Goal: Task Accomplishment & Management: Manage account settings

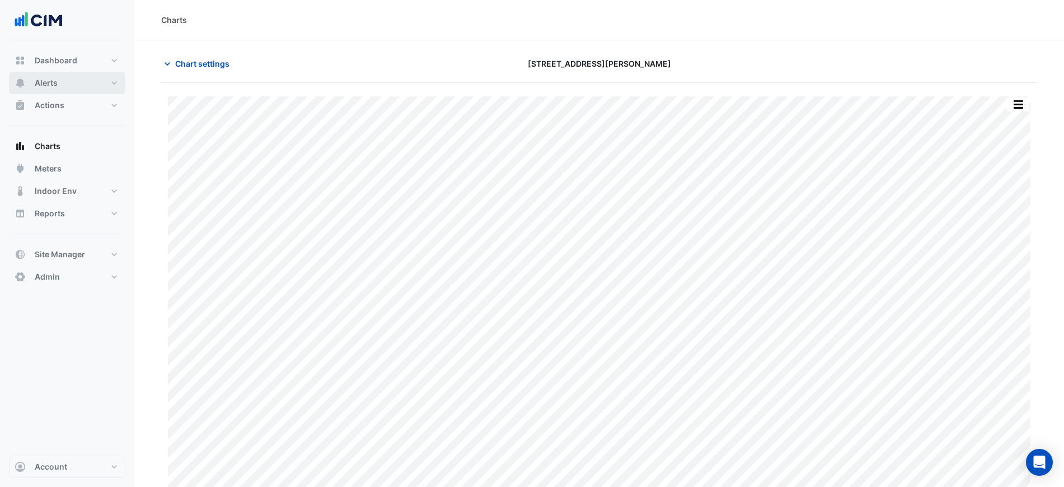
click at [74, 78] on button "Alerts" at bounding box center [67, 83] width 116 height 22
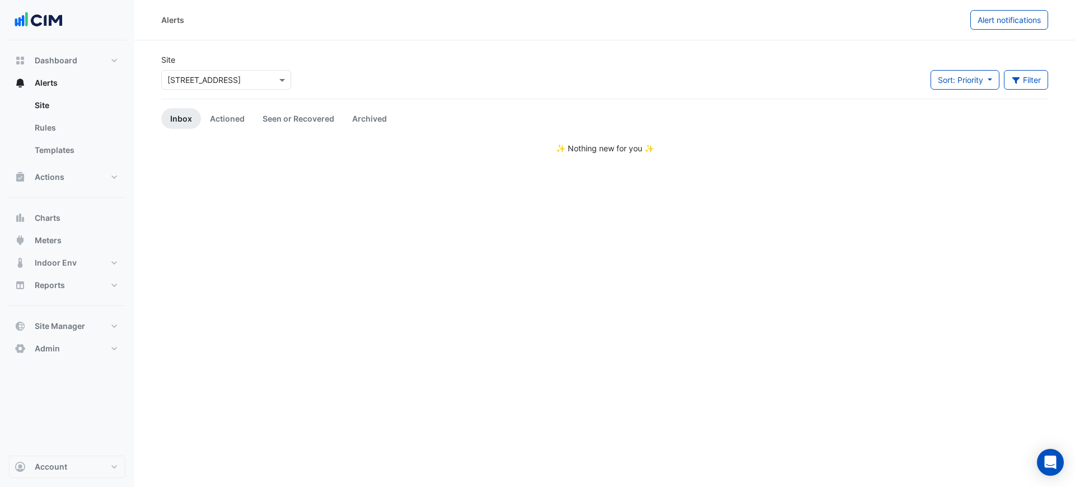
click at [229, 74] on input "text" at bounding box center [214, 80] width 95 height 12
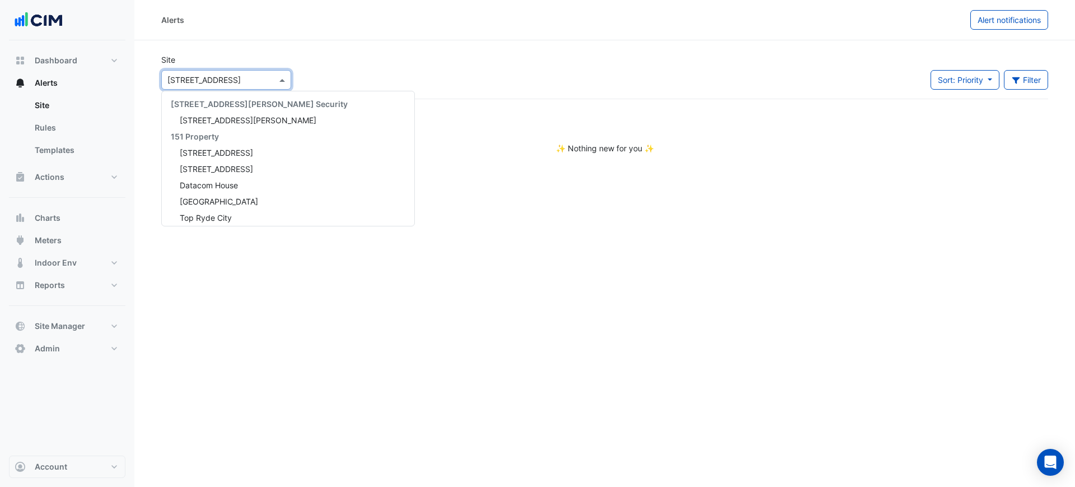
scroll to position [2894, 0]
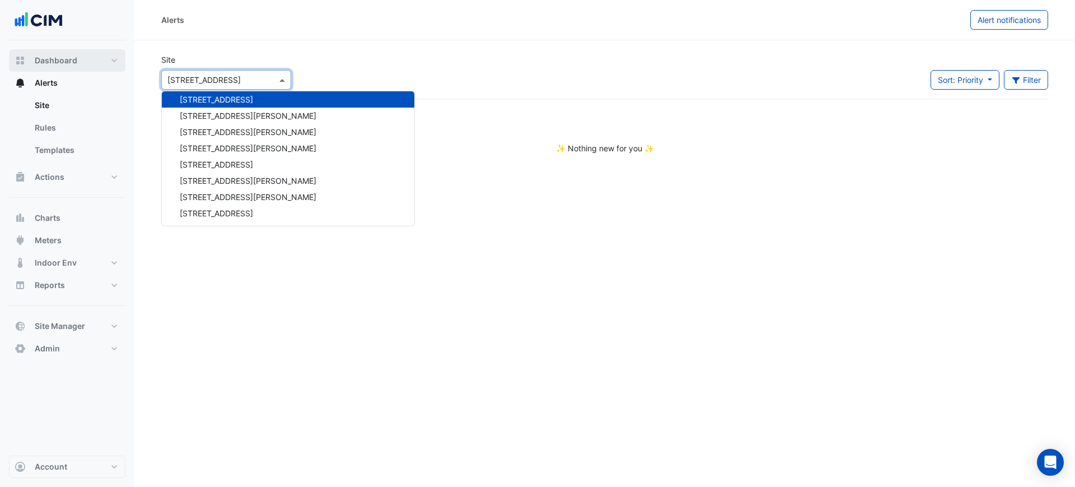
click at [68, 66] on button "Dashboard" at bounding box center [67, 60] width 116 height 22
select select "***"
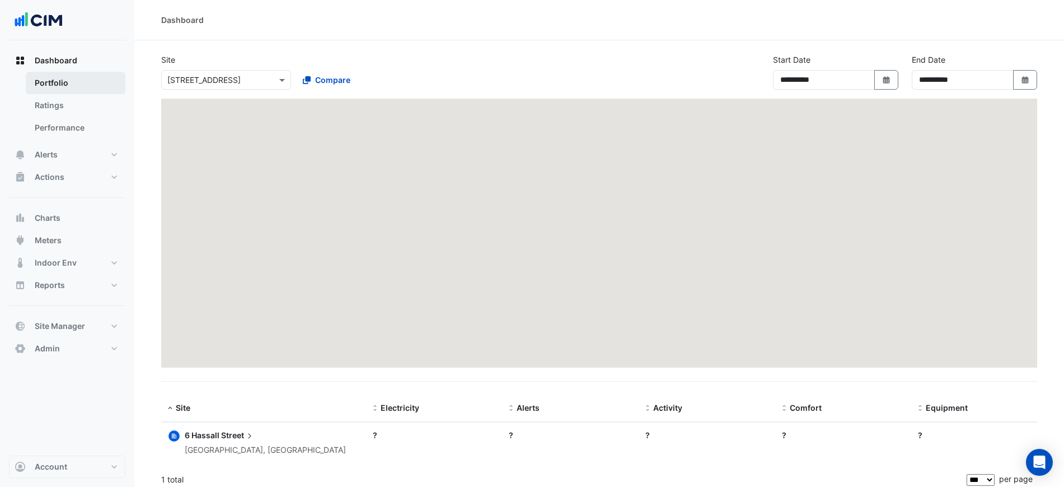
click at [68, 79] on link "Portfolio" at bounding box center [76, 83] width 100 height 22
click at [54, 153] on span "Alerts" at bounding box center [46, 154] width 23 height 11
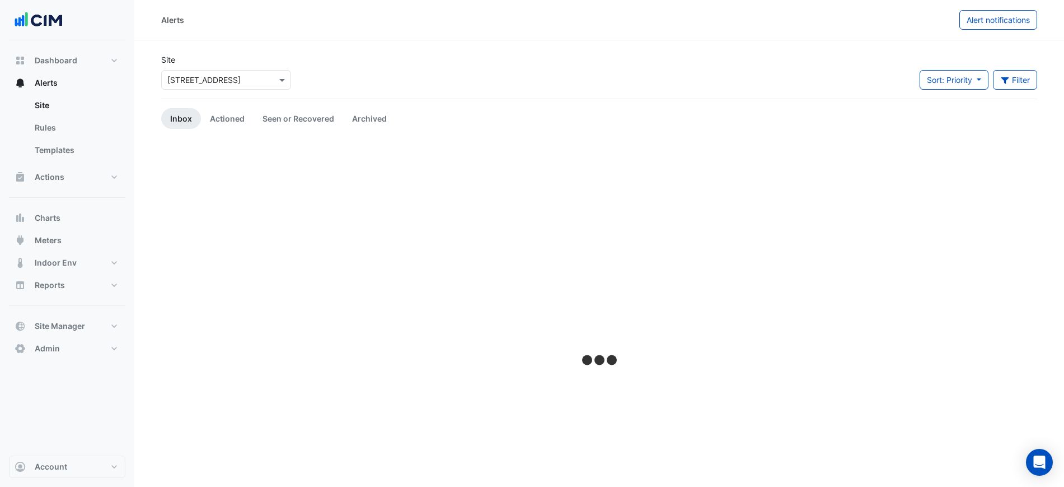
click at [207, 82] on input "text" at bounding box center [214, 80] width 95 height 12
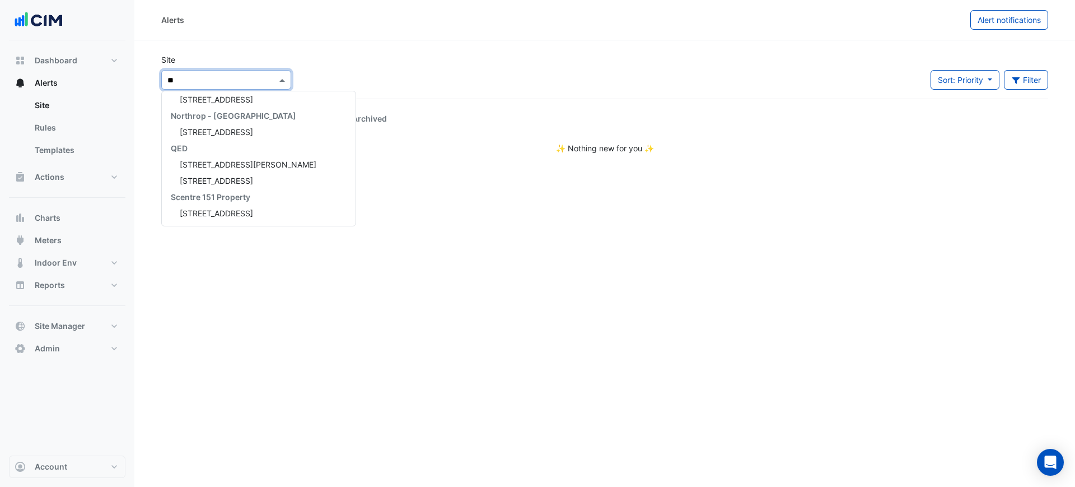
type input "***"
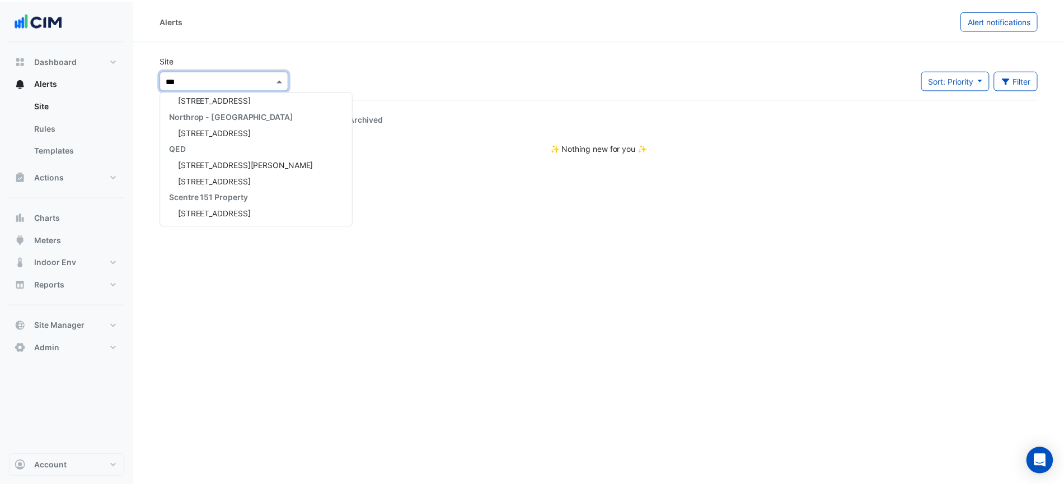
scroll to position [151, 0]
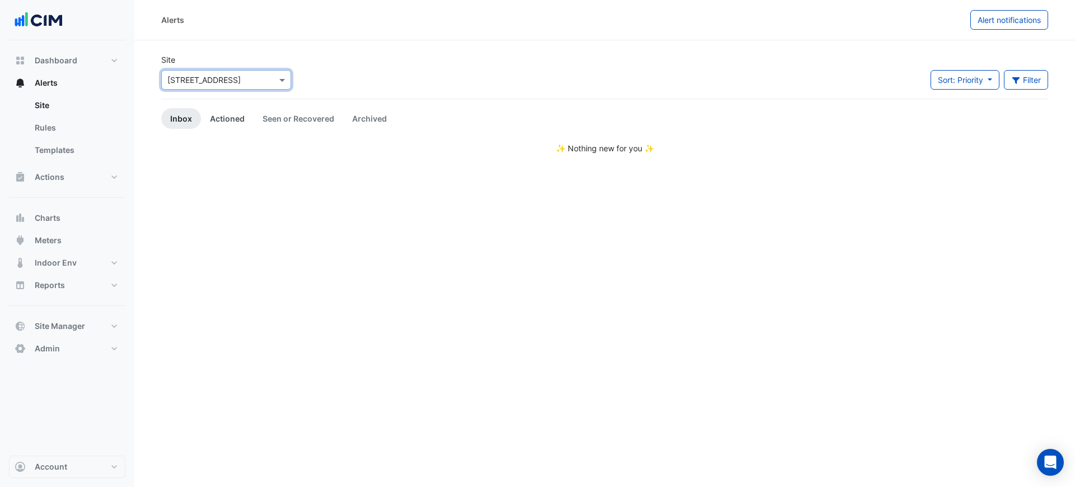
click at [210, 119] on link "Actioned" at bounding box center [227, 118] width 53 height 21
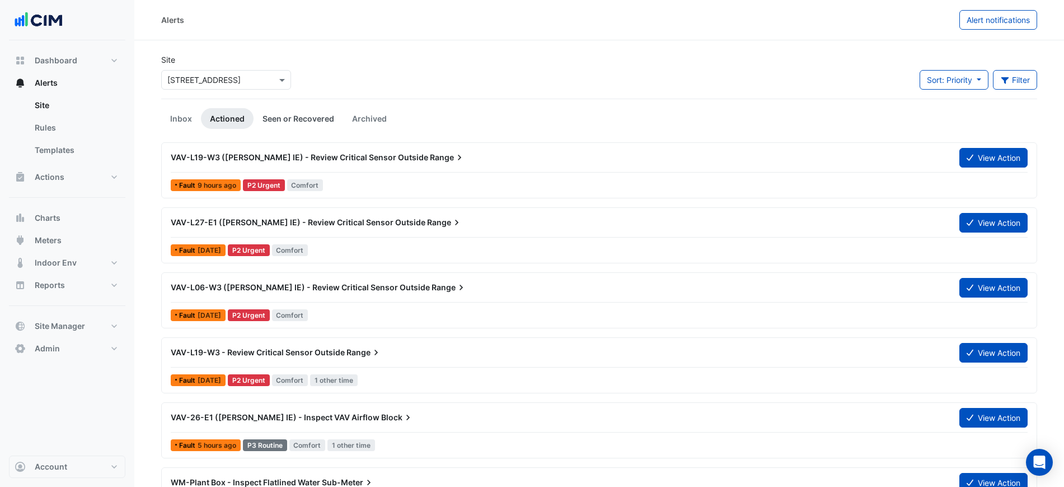
click at [318, 120] on link "Seen or Recovered" at bounding box center [299, 118] width 90 height 21
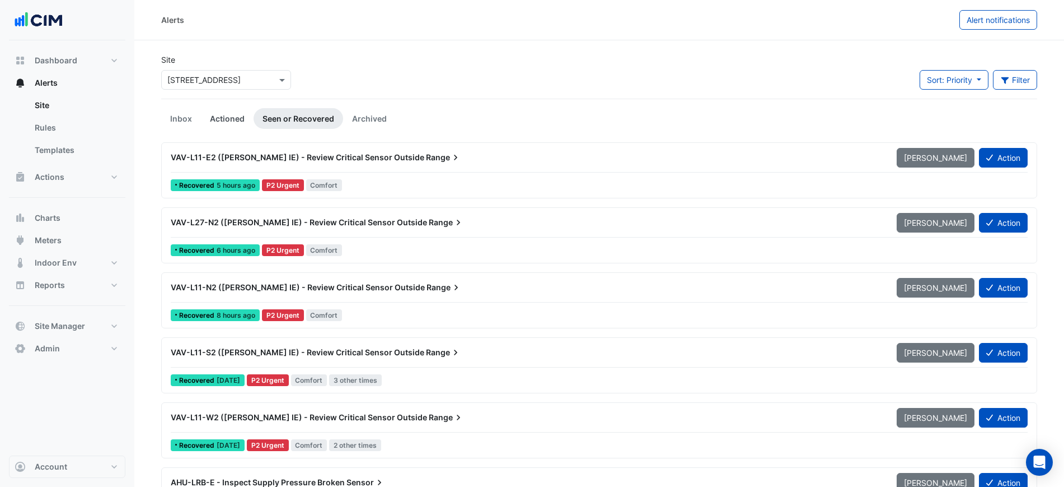
click at [241, 121] on link "Actioned" at bounding box center [227, 118] width 53 height 21
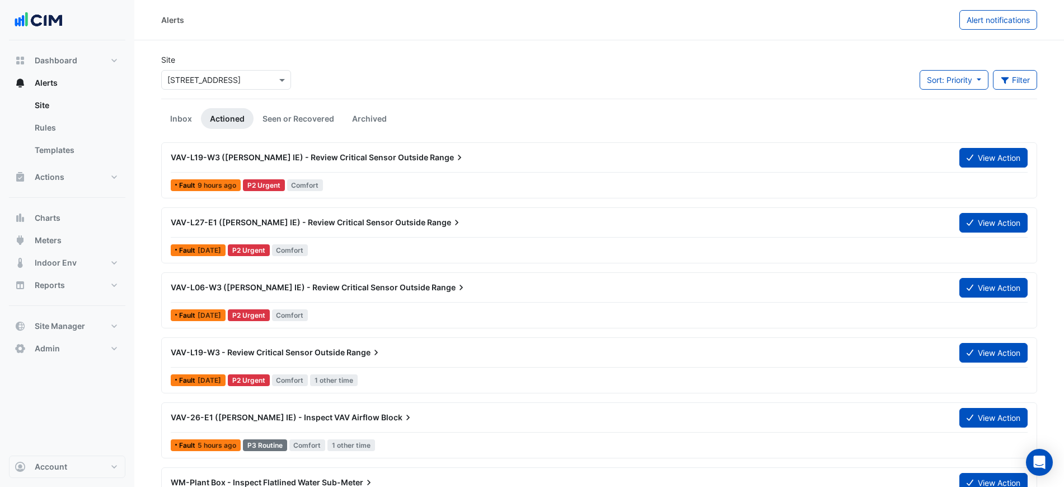
click at [925, 65] on div "Site × 150 Lonsdale Street Sort: Priority Priority Updated Filter Title Priorit…" at bounding box center [600, 76] width 890 height 45
click at [942, 82] on span "Sort: Priority" at bounding box center [949, 80] width 45 height 10
click at [939, 121] on li "Updated" at bounding box center [963, 120] width 88 height 16
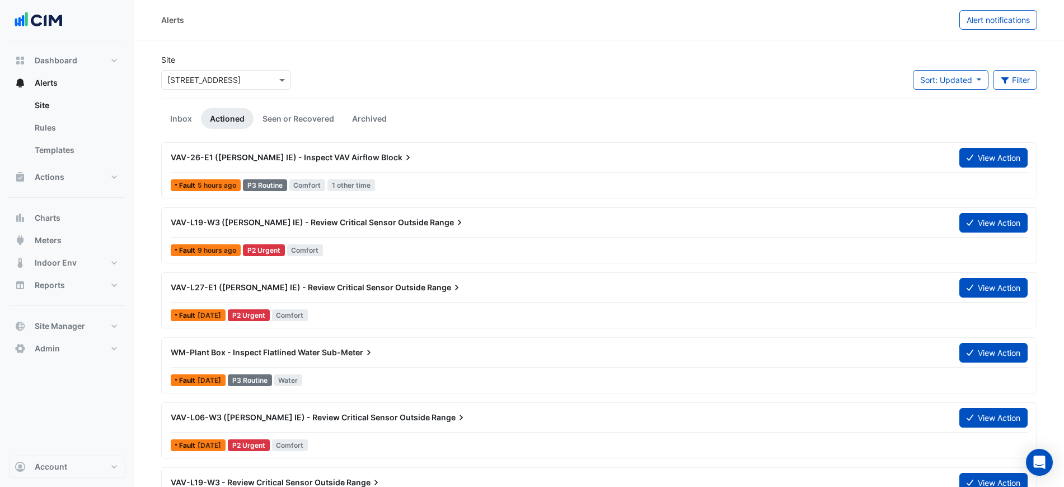
click at [637, 76] on div "Site × 150 Lonsdale Street Sort: Updated Priority Updated Filter Title Priority…" at bounding box center [600, 76] width 890 height 45
click at [1000, 59] on div "Site × 150 Lonsdale Street Sort: Updated Priority Updated Filter Title Priority…" at bounding box center [600, 76] width 890 height 45
click at [1009, 79] on button "Filter" at bounding box center [1015, 80] width 45 height 20
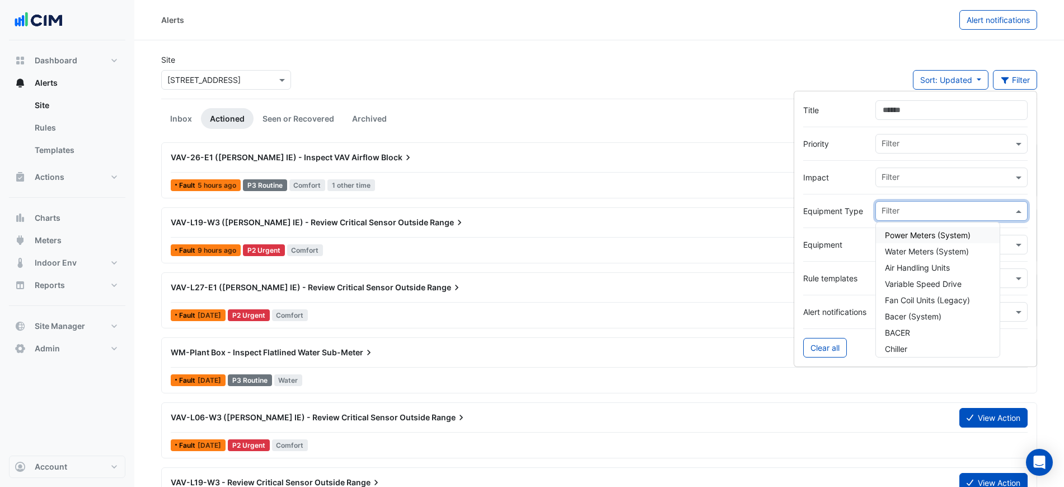
click at [907, 213] on input "text" at bounding box center [948, 212] width 132 height 12
click at [847, 229] on div at bounding box center [915, 228] width 224 height 14
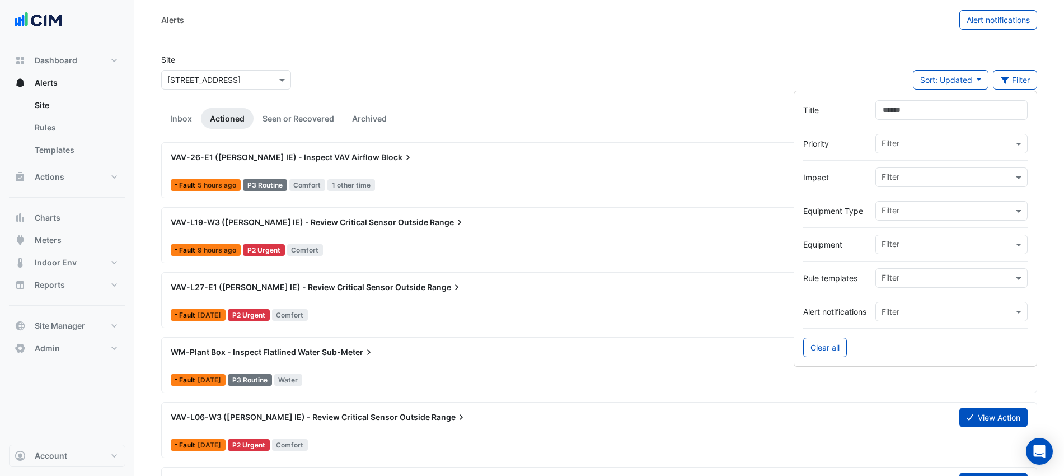
click at [888, 242] on input "text" at bounding box center [948, 246] width 132 height 12
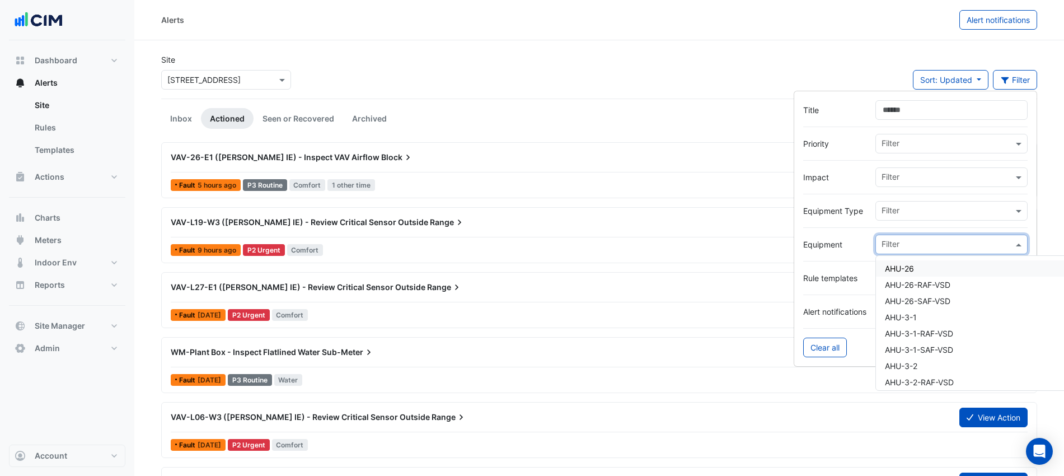
paste input "*******"
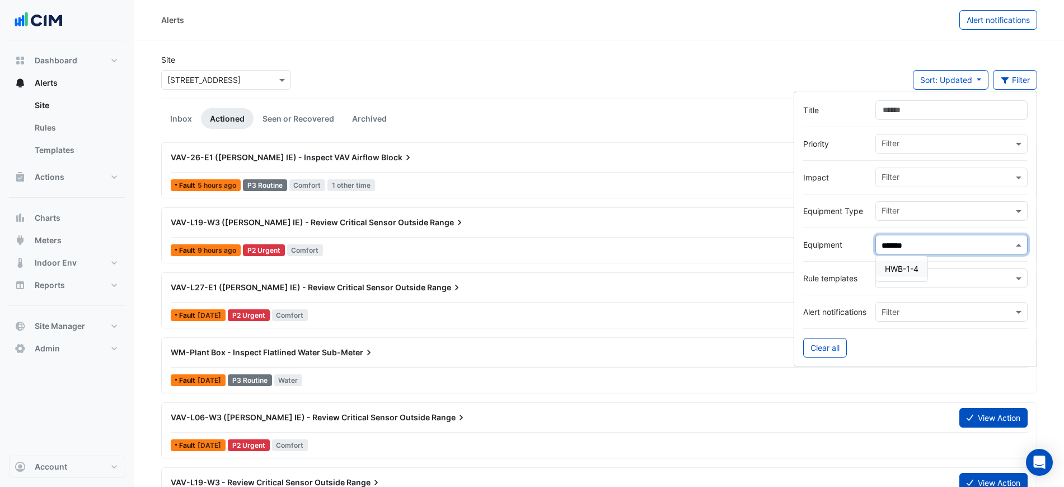
click at [895, 266] on span "HWB-1-4" at bounding box center [902, 269] width 34 height 10
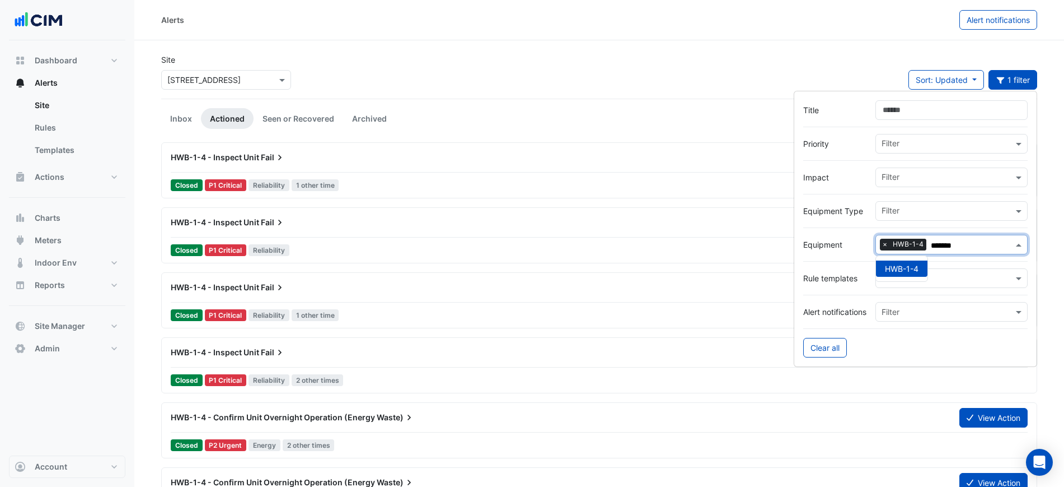
type input "*******"
drag, startPoint x: 684, startPoint y: 58, endPoint x: 678, endPoint y: 65, distance: 9.5
click at [684, 58] on div "Site × 150 Lonsdale Street Sort: Updated Priority Updated 1 filter" at bounding box center [600, 76] width 890 height 45
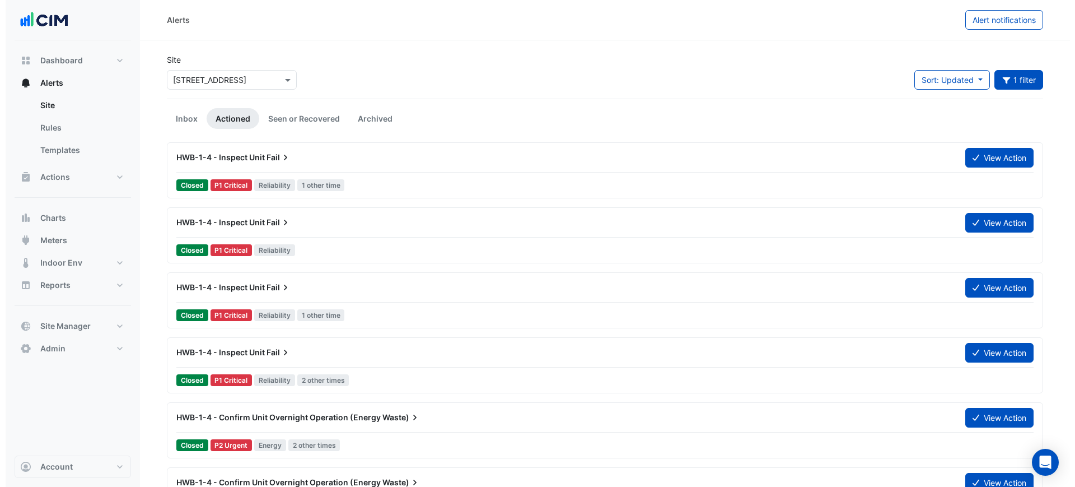
scroll to position [70, 0]
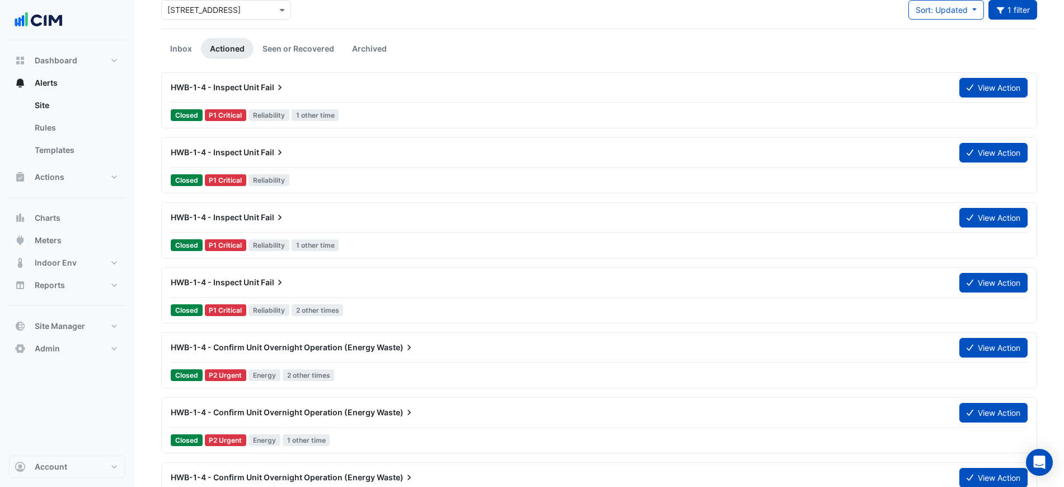
click at [467, 285] on div "HWB-1-4 - Inspect Unit Fail" at bounding box center [558, 282] width 775 height 11
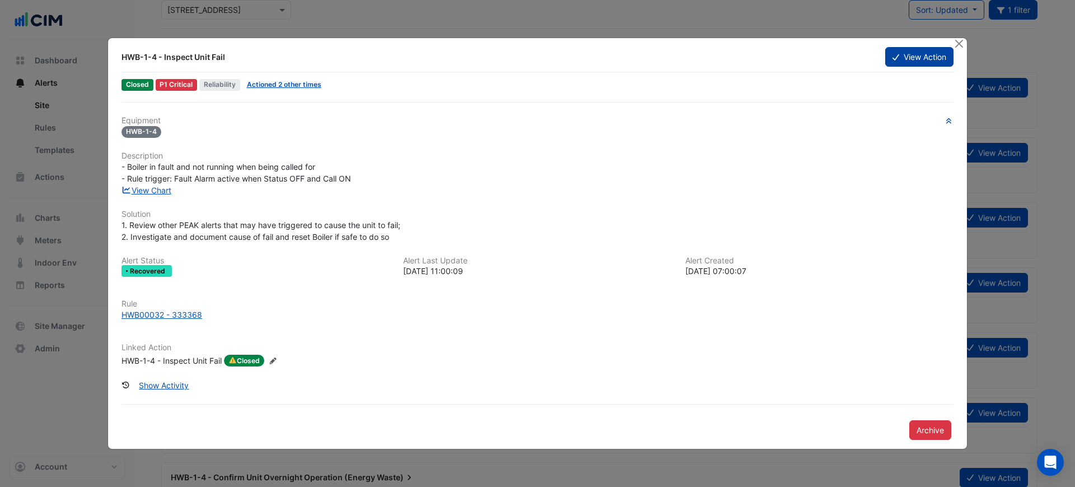
click at [905, 59] on button "View Action" at bounding box center [919, 57] width 68 height 20
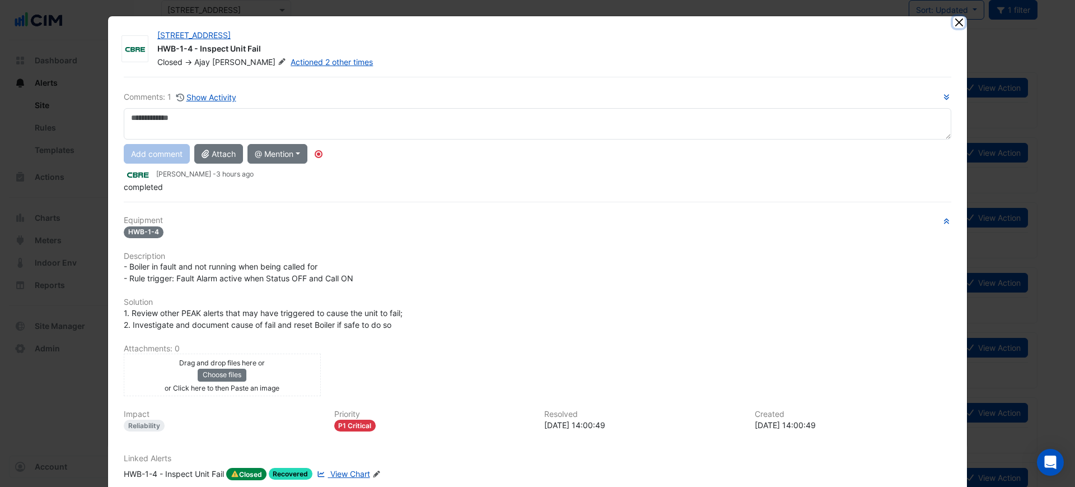
click at [955, 19] on button "Close" at bounding box center [959, 22] width 12 height 12
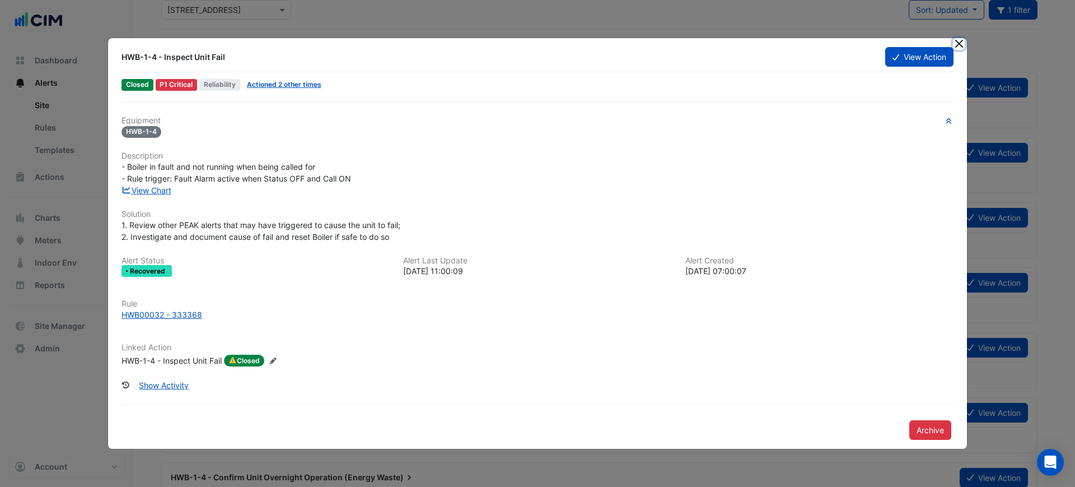
click at [961, 41] on button "Close" at bounding box center [959, 44] width 12 height 12
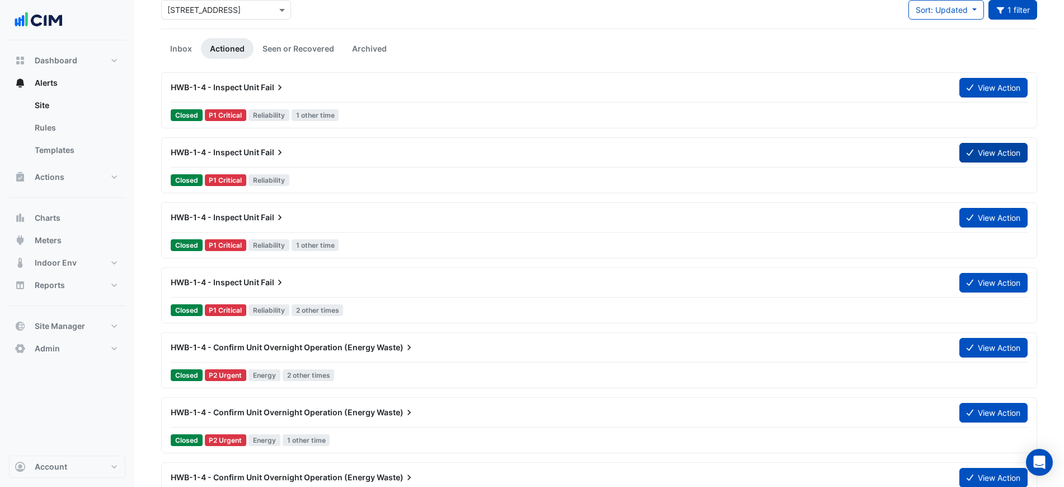
click at [967, 148] on icon at bounding box center [970, 152] width 7 height 8
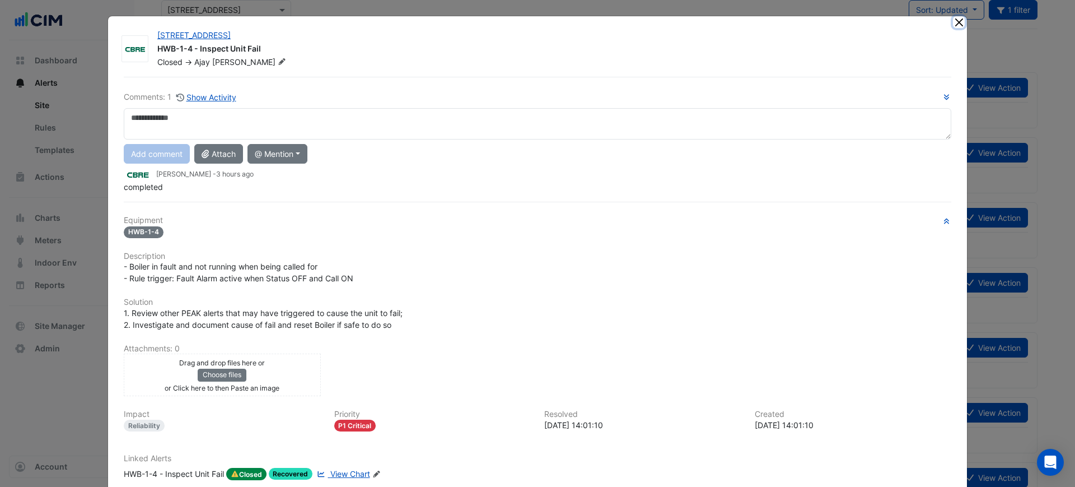
click at [953, 22] on button "Close" at bounding box center [959, 22] width 12 height 12
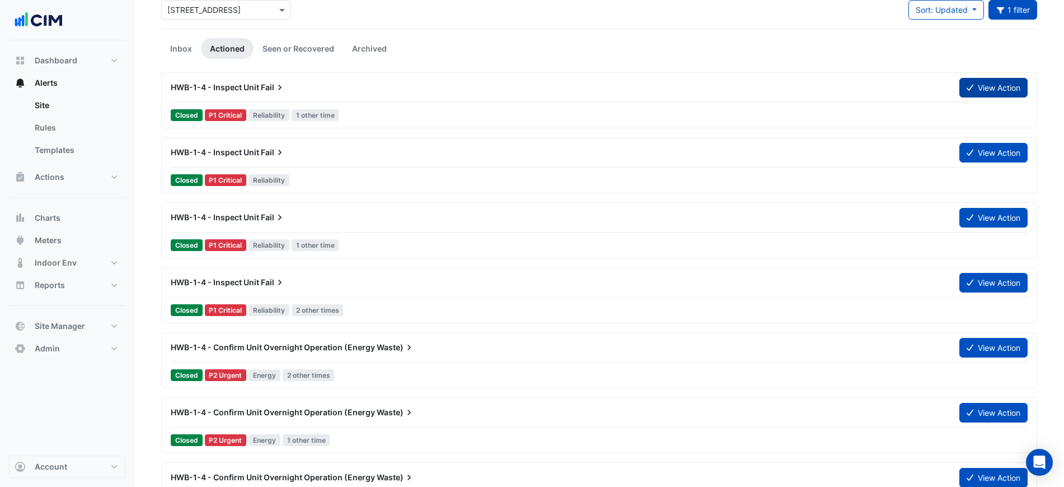
click at [970, 79] on button "View Action" at bounding box center [994, 88] width 68 height 20
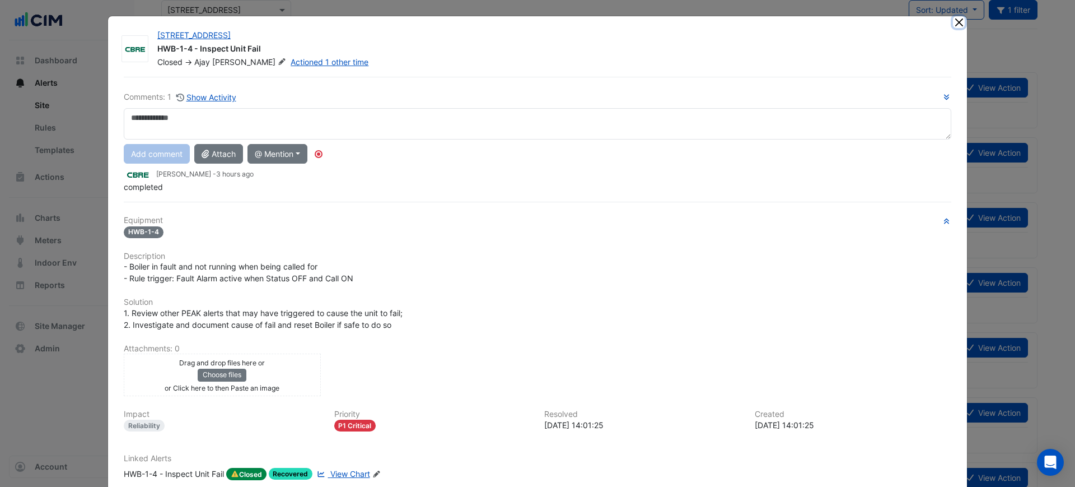
click at [953, 22] on button "Close" at bounding box center [959, 22] width 12 height 12
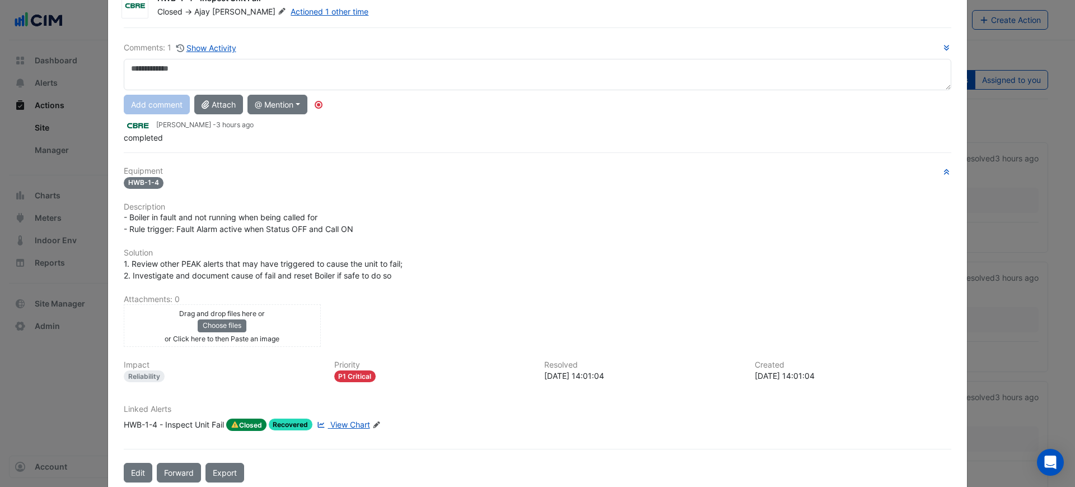
scroll to position [59, 0]
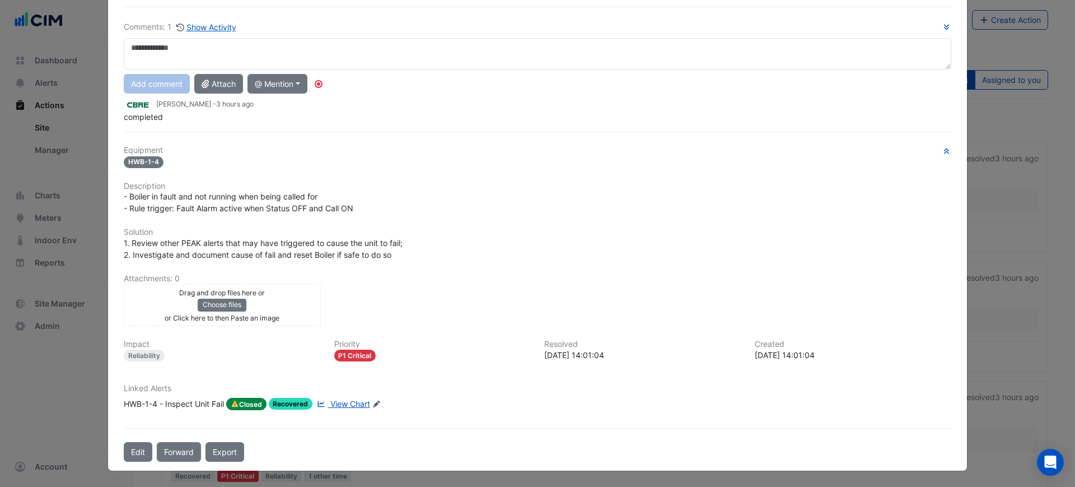
click at [199, 404] on div "HWB-1-4 - Inspect Unit Fail" at bounding box center [174, 403] width 100 height 12
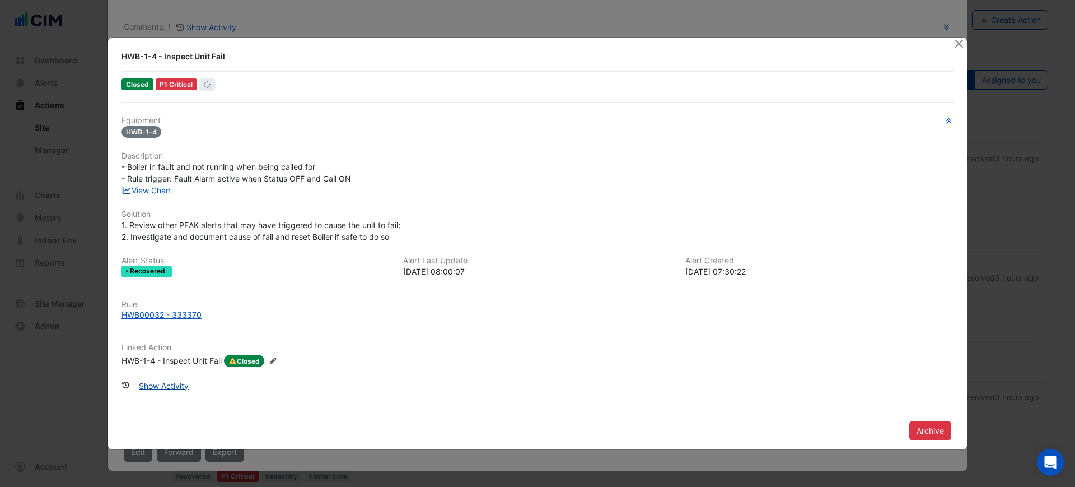
scroll to position [35, 0]
drag, startPoint x: 115, startPoint y: 320, endPoint x: 157, endPoint y: 318, distance: 42.0
click at [162, 322] on div "Rule HWB00032 - 333370" at bounding box center [537, 314] width 845 height 30
copy div "HWB00032"
click at [149, 186] on link "View Chart" at bounding box center [146, 190] width 50 height 10
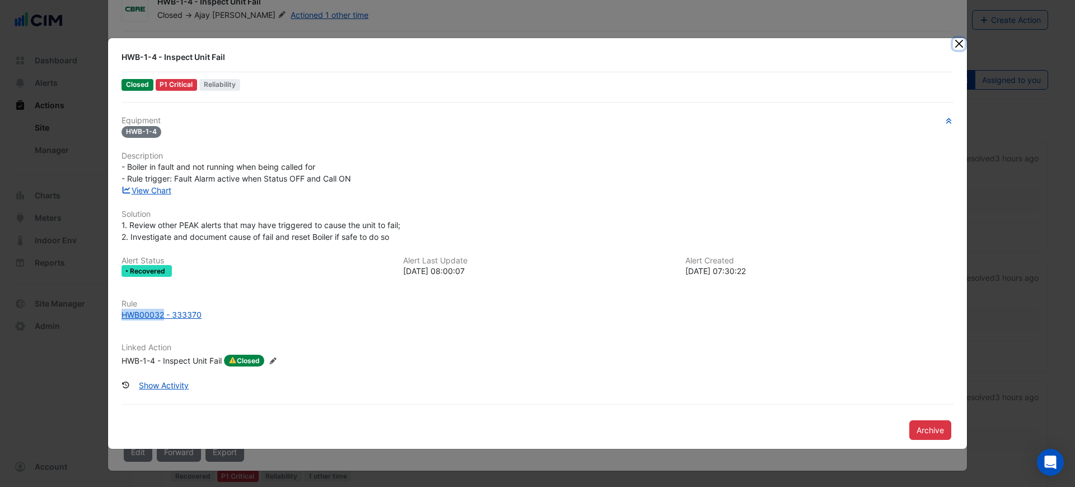
click at [956, 48] on button "Close" at bounding box center [959, 44] width 12 height 12
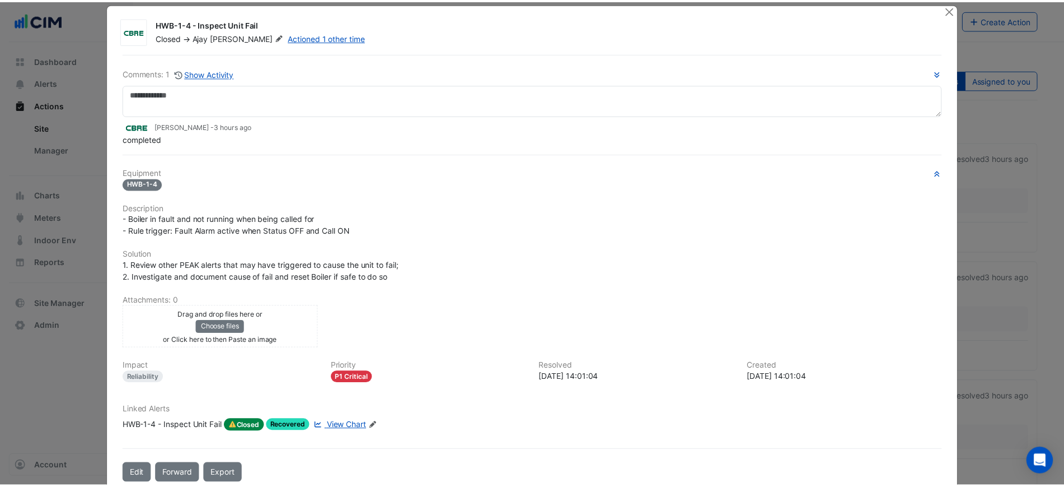
scroll to position [0, 0]
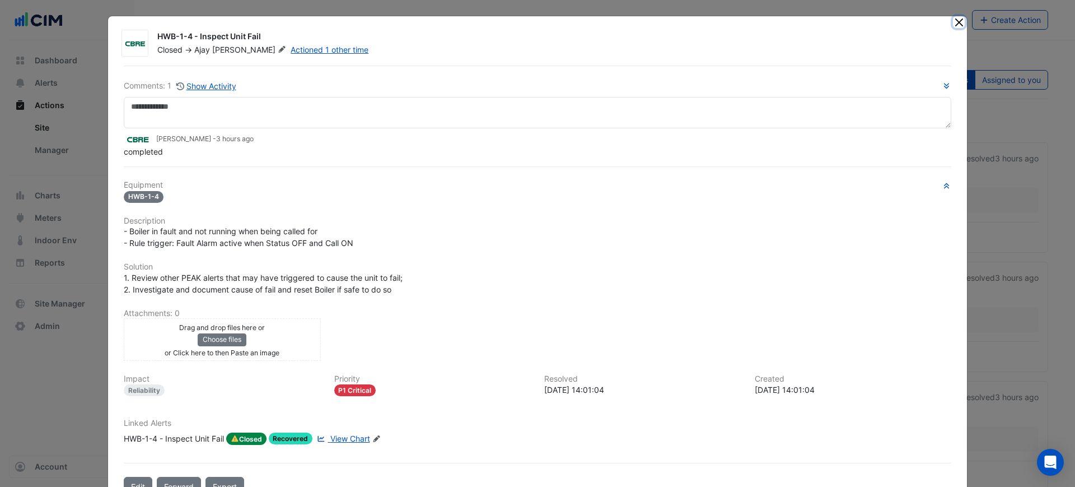
click at [953, 24] on button "Close" at bounding box center [959, 22] width 12 height 12
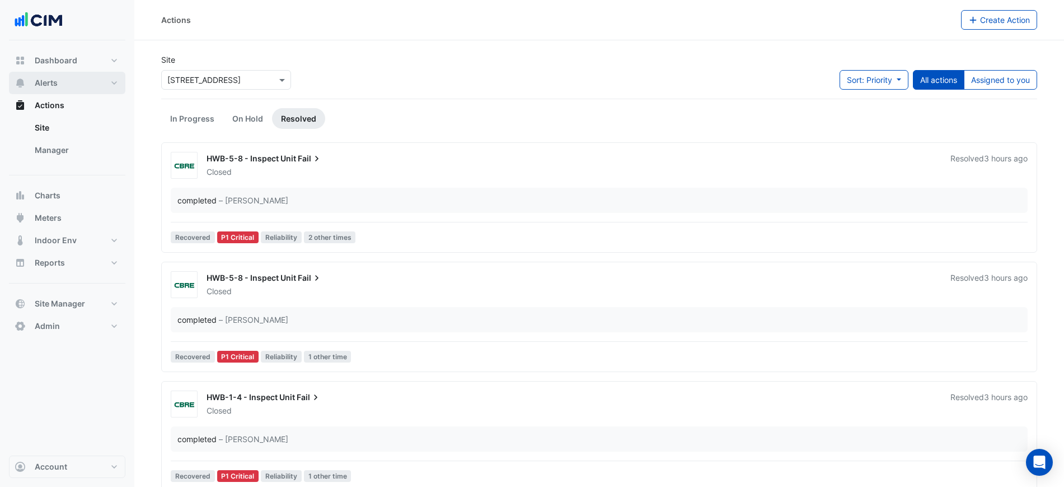
click at [46, 76] on button "Alerts" at bounding box center [67, 83] width 116 height 22
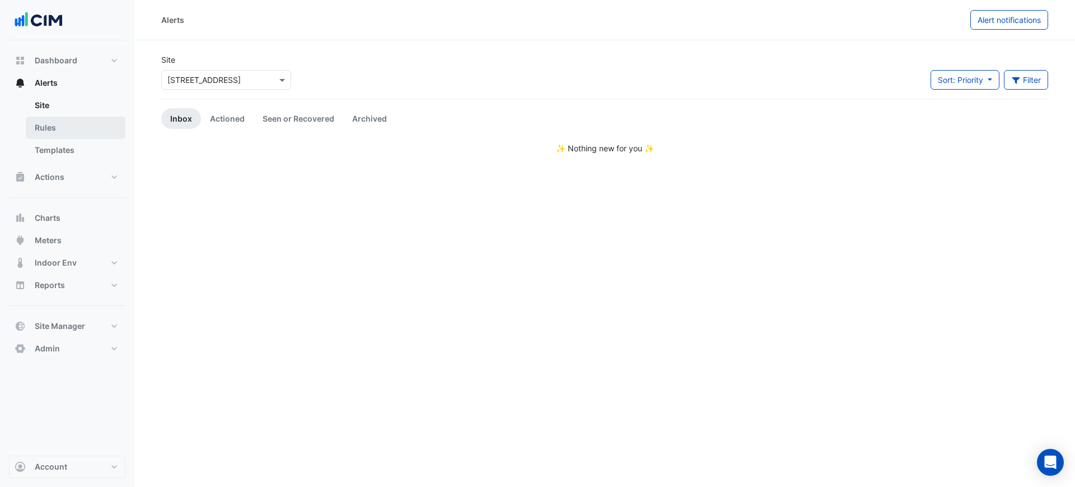
click at [93, 125] on link "Rules" at bounding box center [76, 127] width 100 height 22
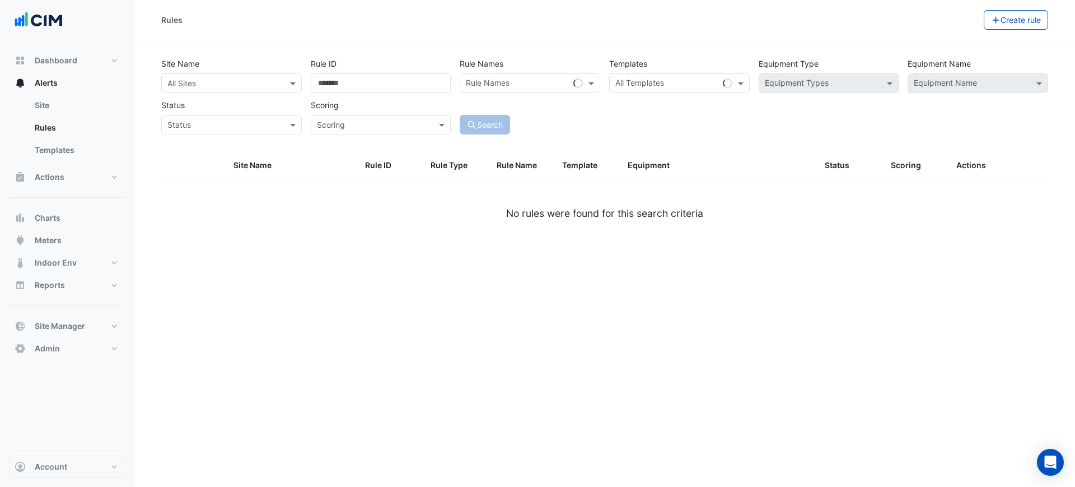
click at [224, 83] on input "text" at bounding box center [220, 84] width 106 height 12
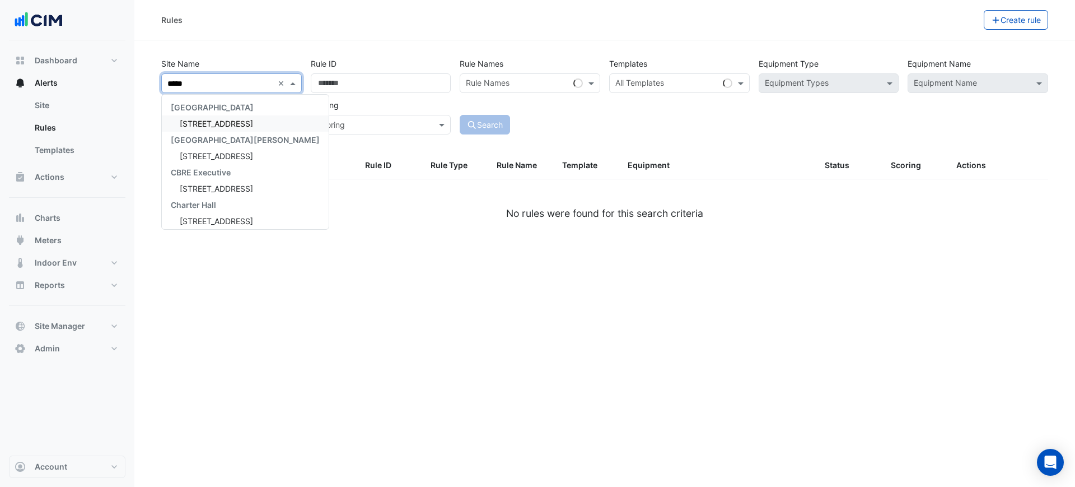
type input "******"
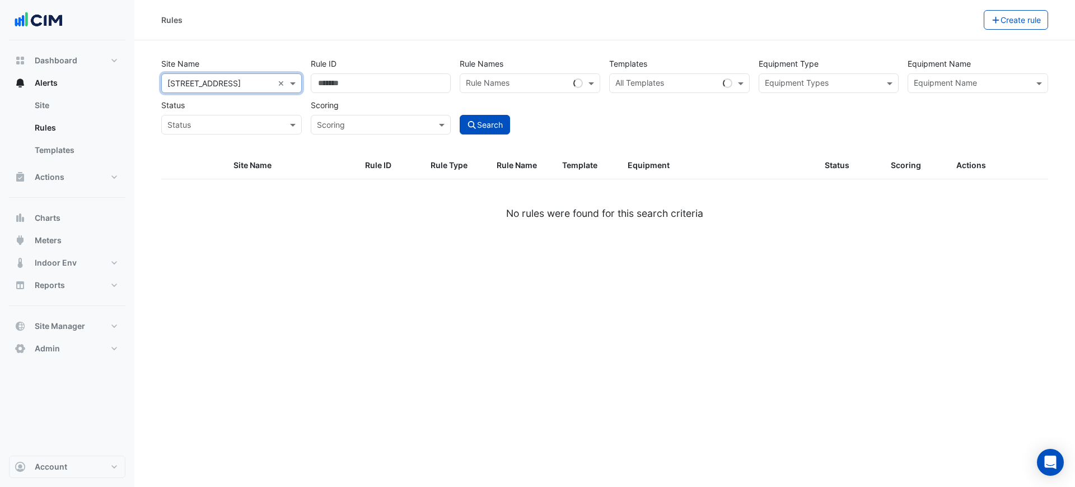
click at [677, 83] on input "text" at bounding box center [666, 84] width 103 height 12
paste input "********"
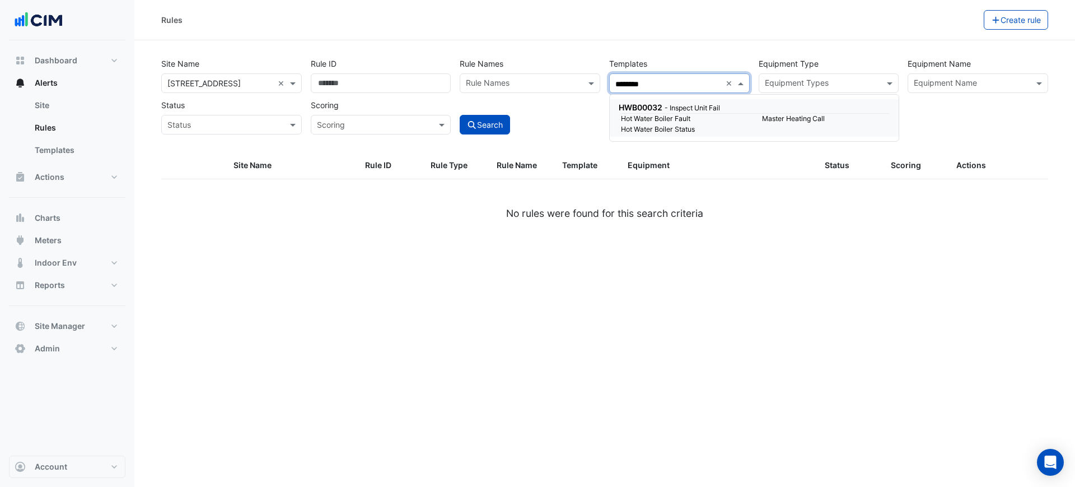
click at [679, 109] on small "- Inspect Unit Fail" at bounding box center [692, 108] width 55 height 8
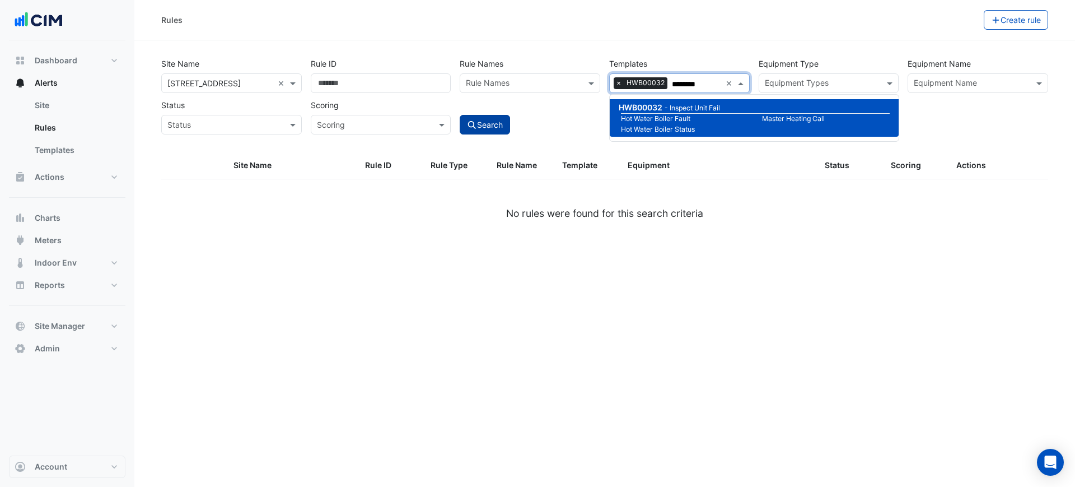
type input "********"
click at [500, 123] on button "Search" at bounding box center [485, 125] width 50 height 20
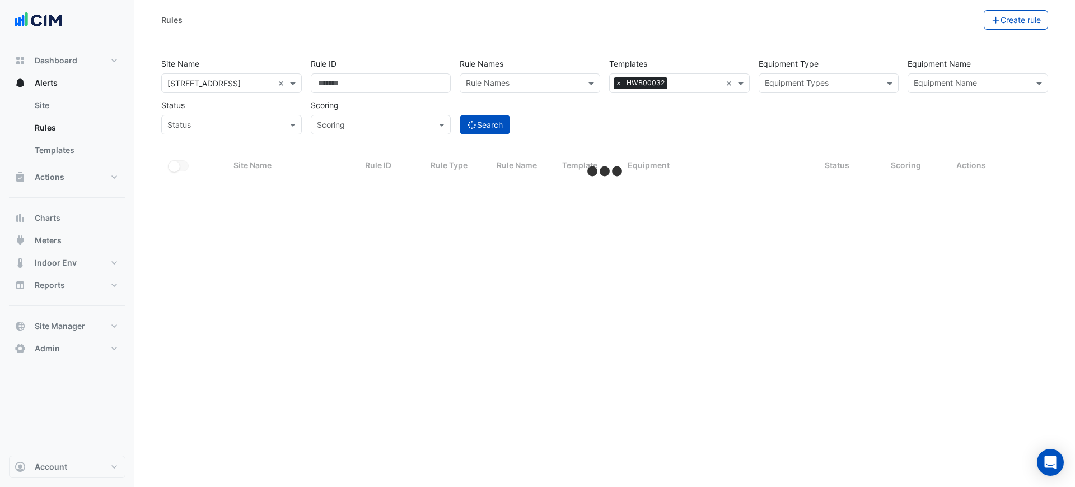
select select "***"
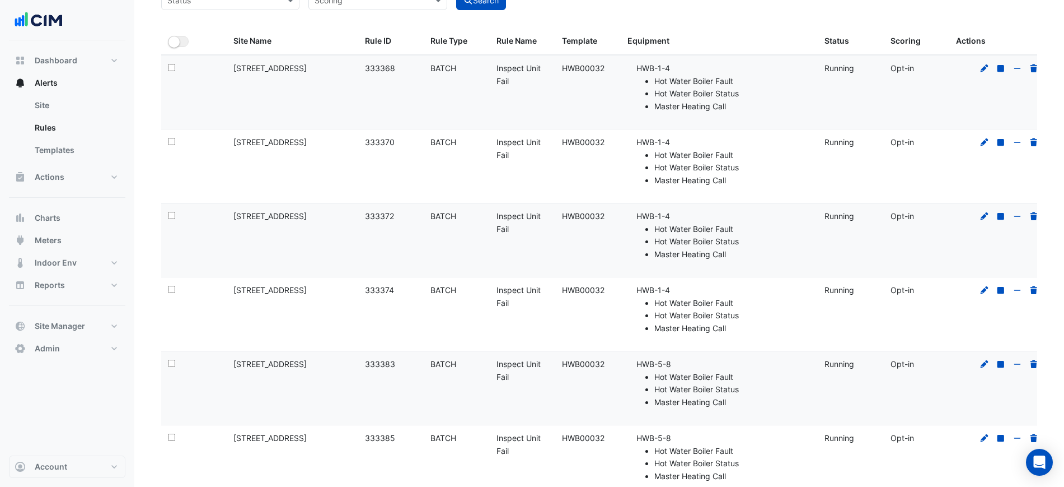
scroll to position [70, 0]
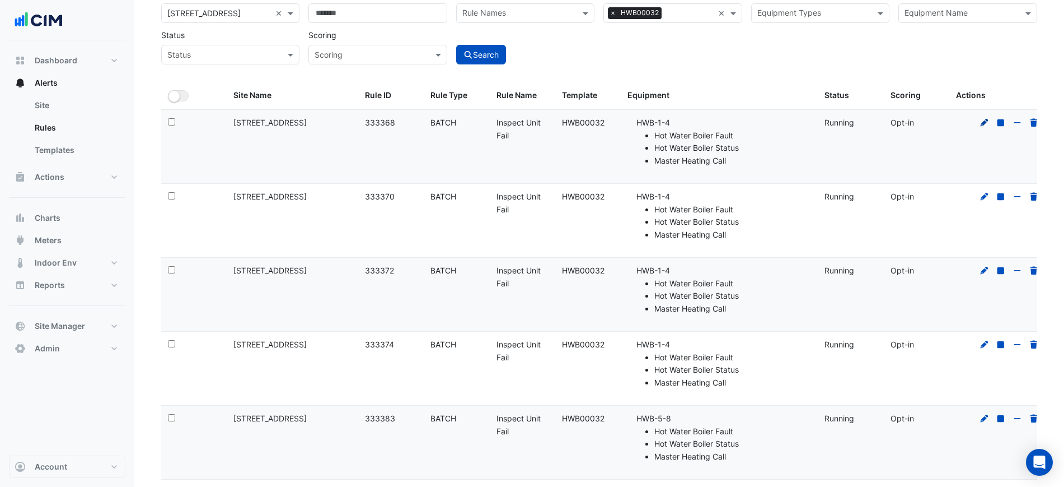
click at [986, 123] on icon at bounding box center [985, 122] width 8 height 8
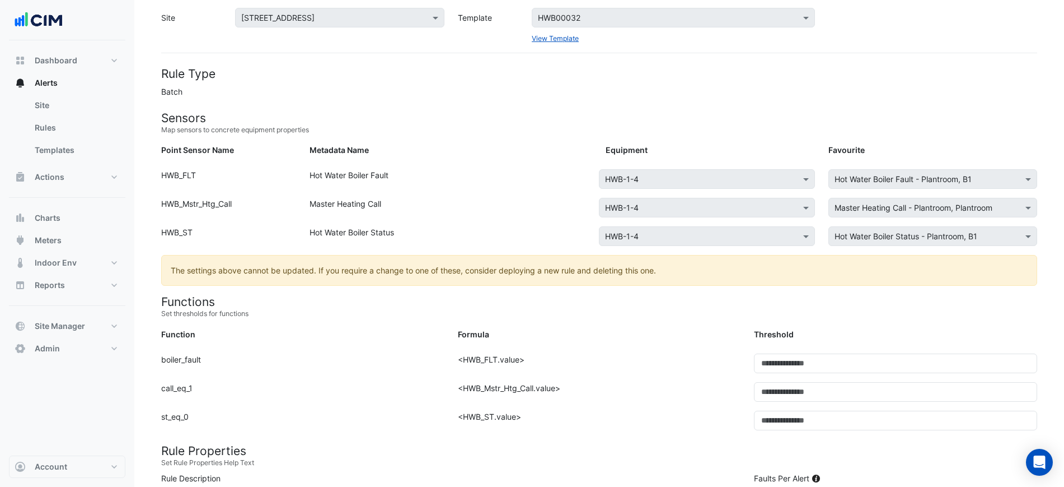
scroll to position [70, 0]
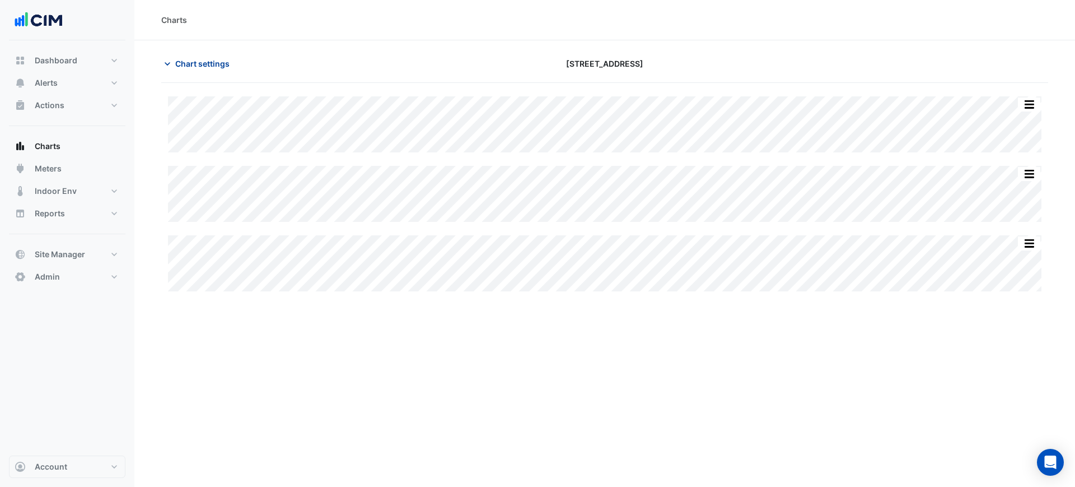
click at [228, 57] on button "Chart settings" at bounding box center [199, 64] width 76 height 20
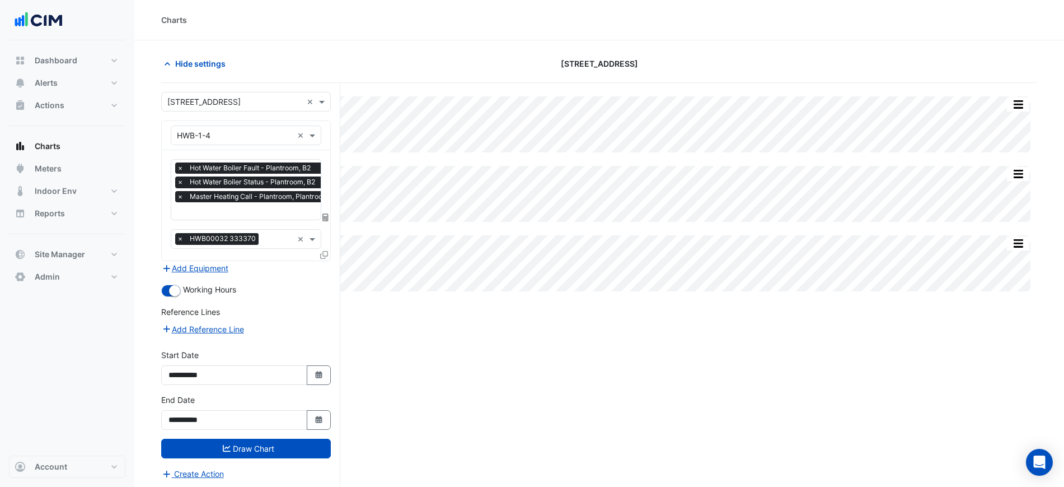
click at [233, 190] on div "× Hot Water Boiler Fault - Plantroom, B2 × Hot Water Boiler Status - Plantroom,…" at bounding box center [254, 183] width 159 height 43
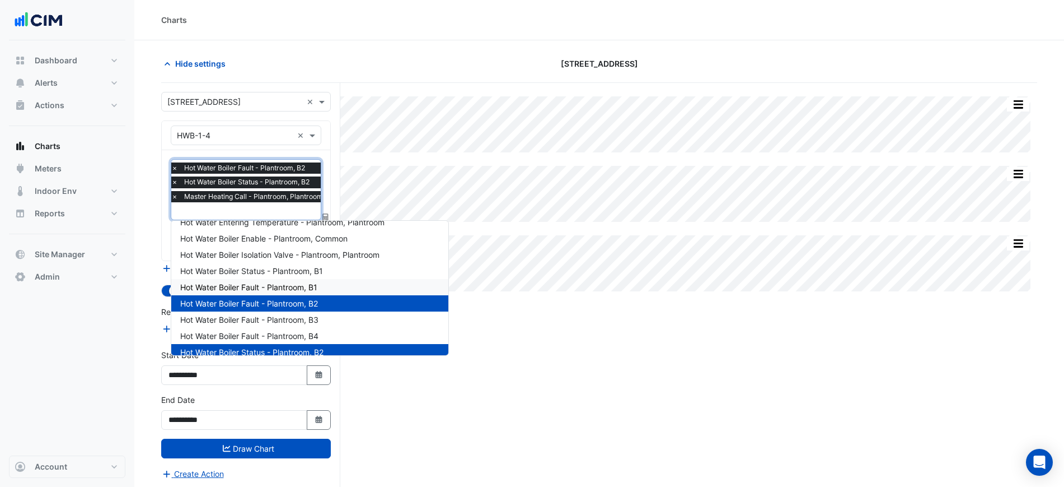
scroll to position [6, 0]
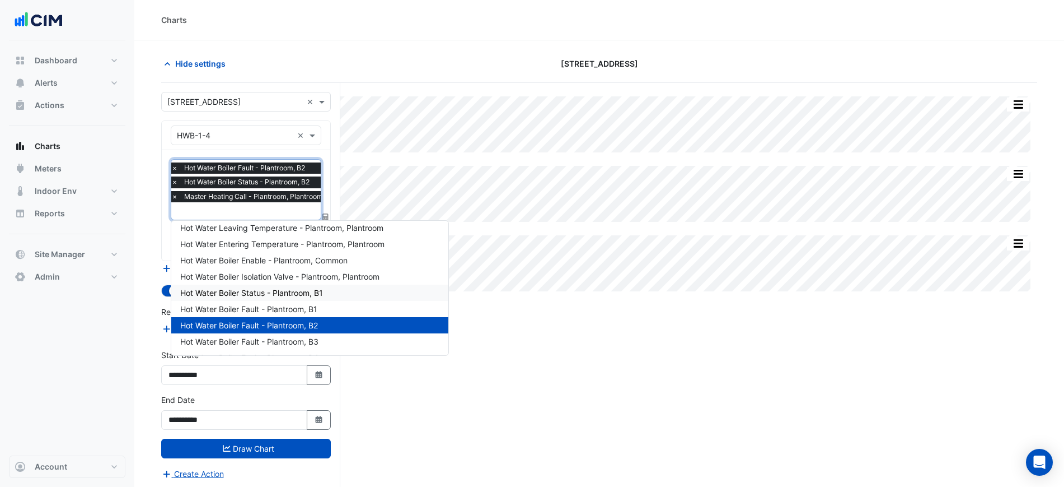
click at [320, 294] on span "Hot Water Boiler Status - Plantroom, B1" at bounding box center [251, 293] width 143 height 10
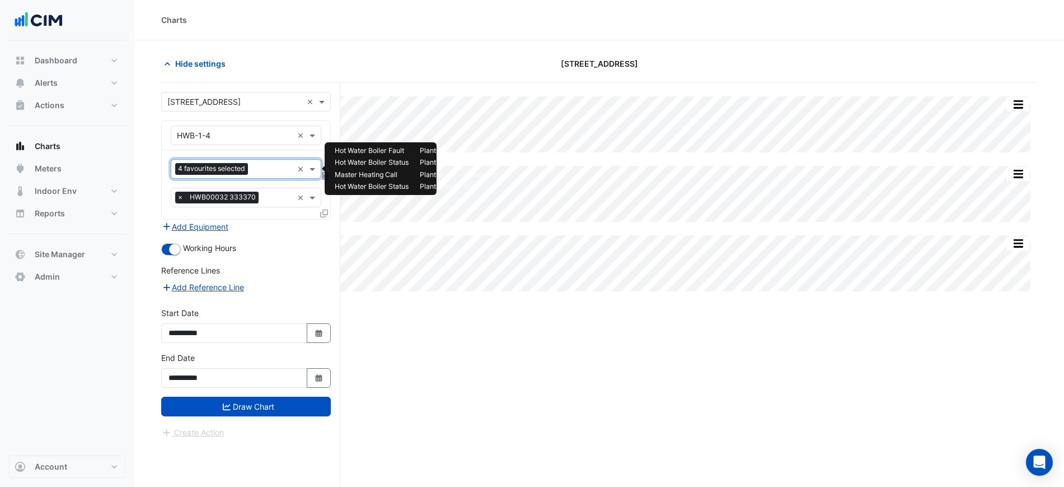
click at [241, 171] on span "4 favourites selected" at bounding box center [211, 168] width 73 height 11
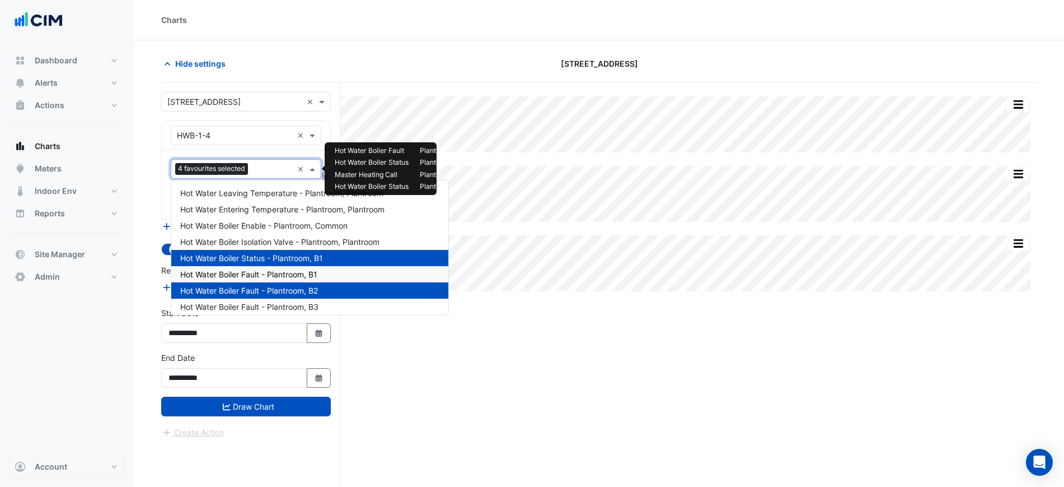
scroll to position [70, 0]
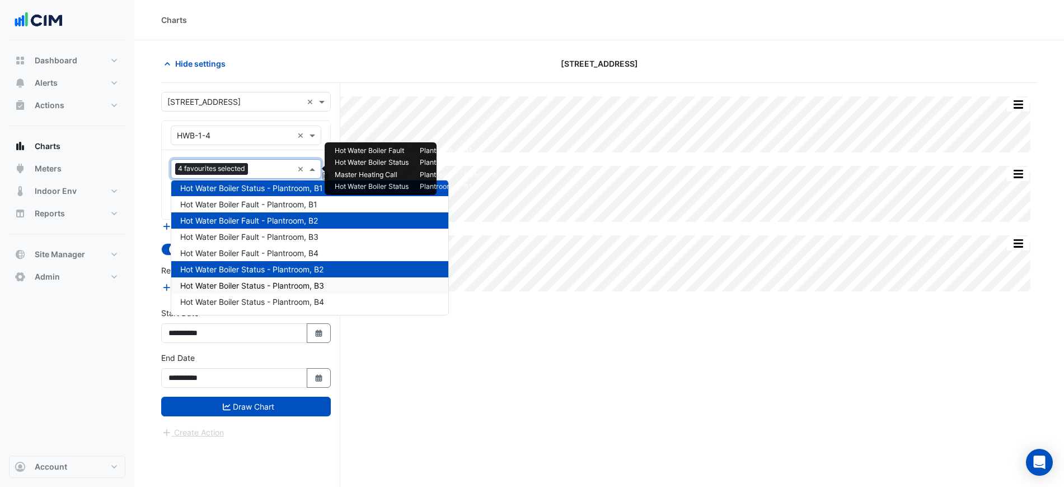
click at [288, 282] on span "Hot Water Boiler Status - Plantroom, B3" at bounding box center [252, 285] width 144 height 10
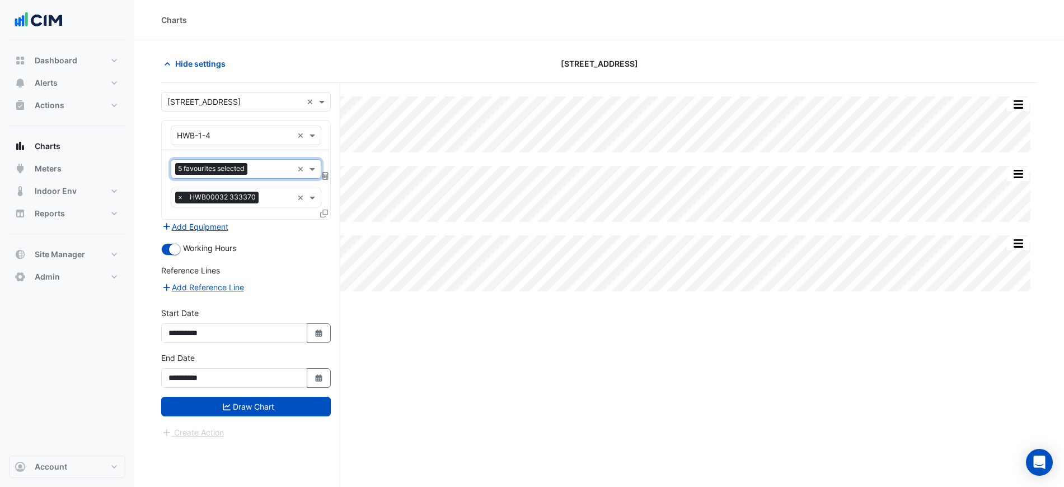
click at [268, 169] on input "text" at bounding box center [272, 170] width 41 height 12
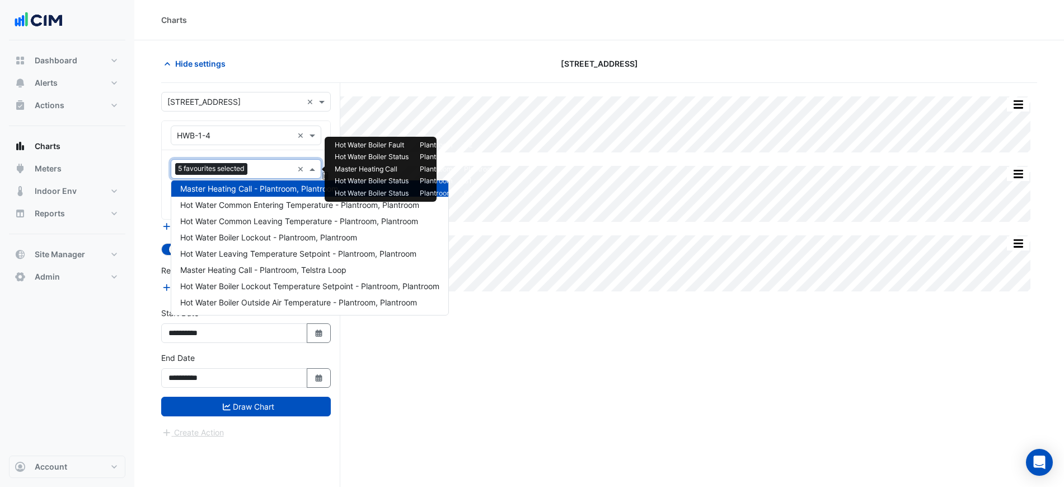
scroll to position [146, 0]
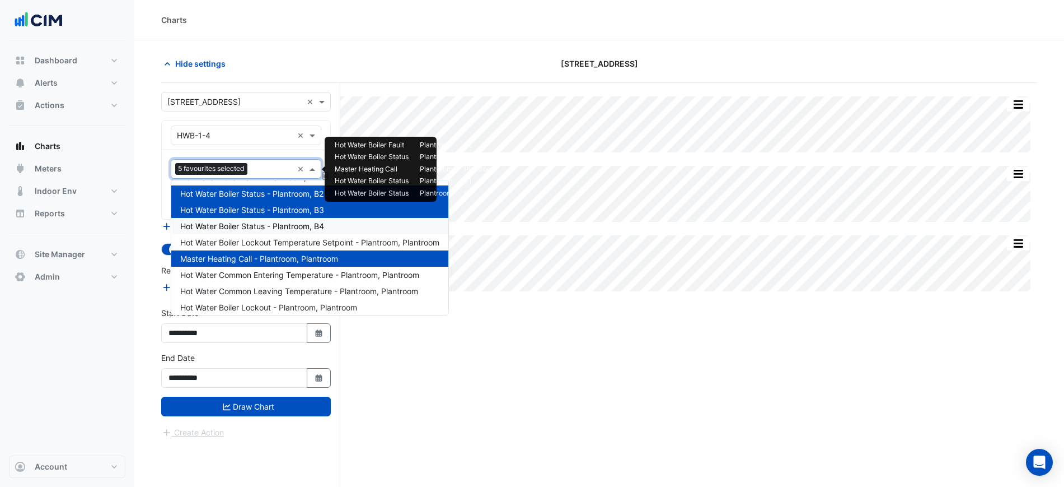
click at [275, 224] on span "Hot Water Boiler Status - Plantroom, B4" at bounding box center [252, 226] width 144 height 10
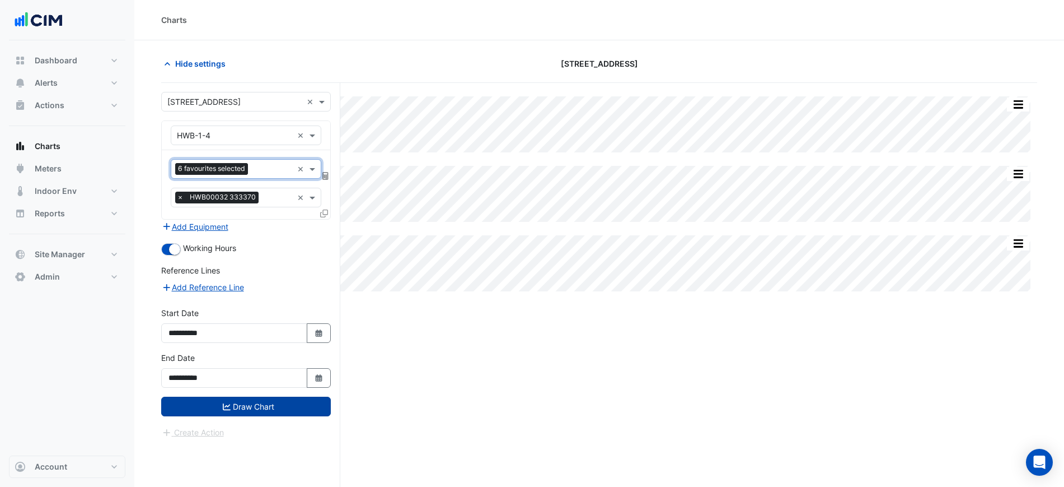
click at [286, 407] on button "Draw Chart" at bounding box center [246, 406] width 170 height 20
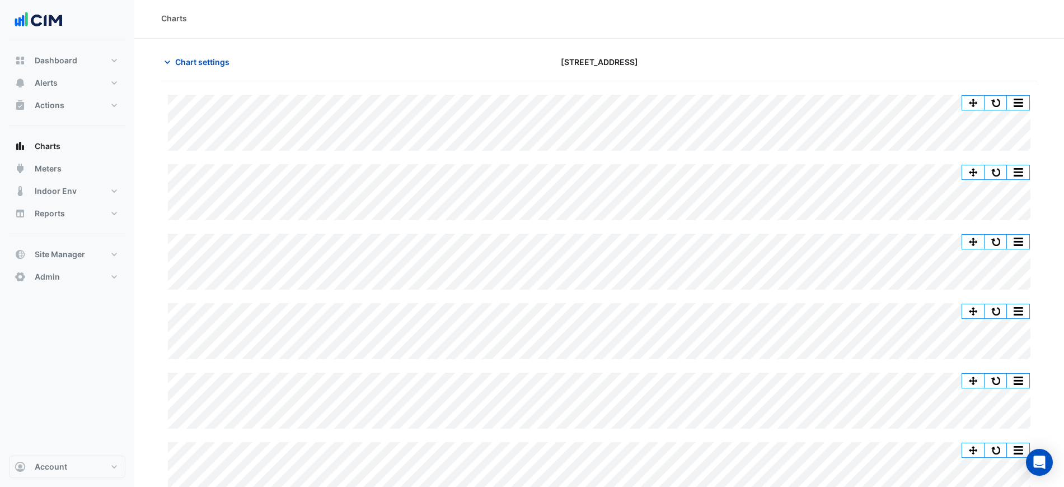
scroll to position [26, 0]
